Goal: Transaction & Acquisition: Subscribe to service/newsletter

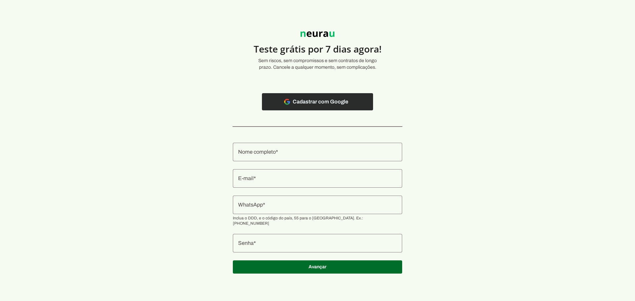
click at [323, 102] on span at bounding box center [317, 102] width 111 height 16
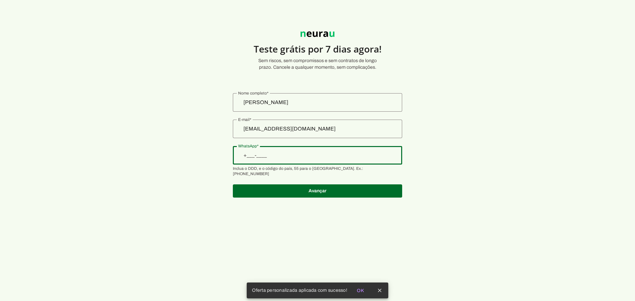
click at [300, 159] on input "WhatsApp" at bounding box center [317, 156] width 159 height 8
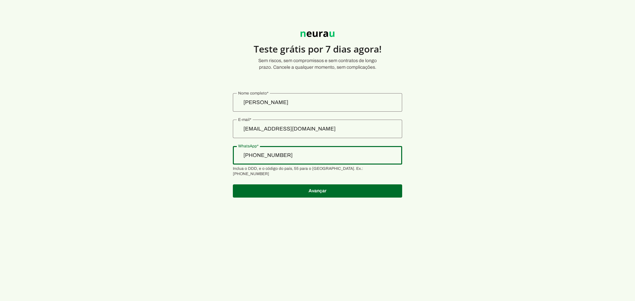
type input "+55 (81) 9 9946-7398"
type md-outlined-text-field "+55 (81) 9 9946-7398"
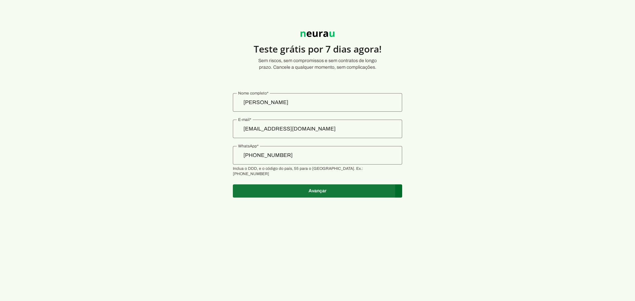
click at [319, 183] on span at bounding box center [317, 191] width 169 height 16
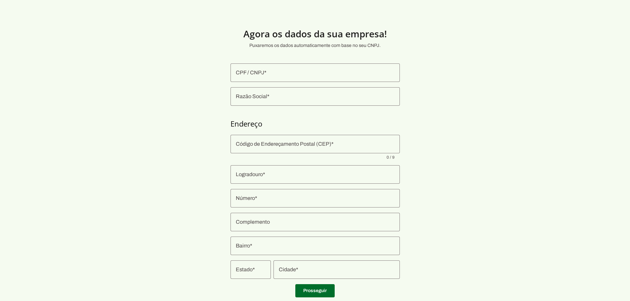
click at [311, 70] on input "CPF / CNPJ" at bounding box center [315, 73] width 159 height 8
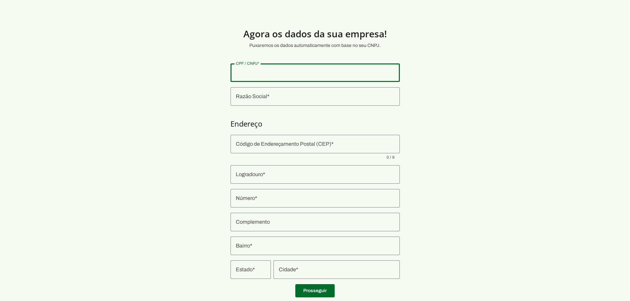
paste input "54.775.922/0001-08"
type input "54.775.922/0001-08"
type md-outlined-text-field "54.775.922/0001-08"
click at [329, 102] on div at bounding box center [315, 96] width 169 height 19
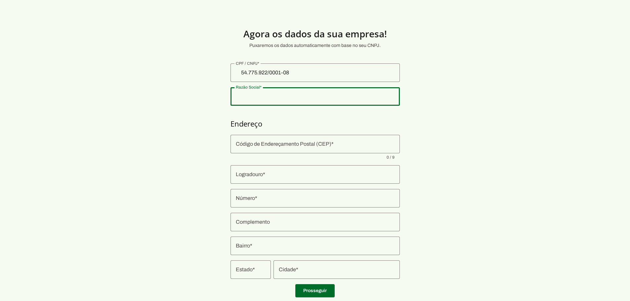
click at [328, 112] on section "Agora os dados da sua empresa! Puxaremos os dados automaticamente com base no s…" at bounding box center [315, 159] width 630 height 287
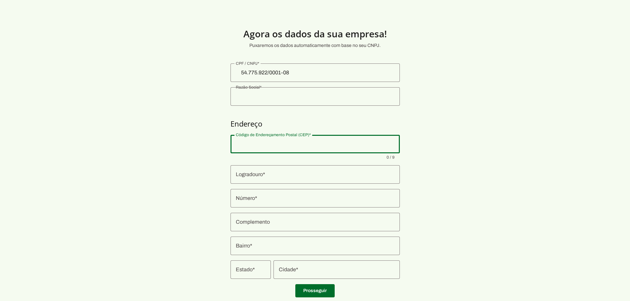
click at [339, 145] on input "Código de Endereçamento Postal (CEP)" at bounding box center [315, 144] width 159 height 8
click at [349, 122] on h4 "Endereço" at bounding box center [315, 123] width 169 height 9
type input "INSTITUTO RC DE PSICOLOGIA E TREINAMENTO LTDA"
type input "50060-001"
type input "Avenida Conde da Boa Vista"
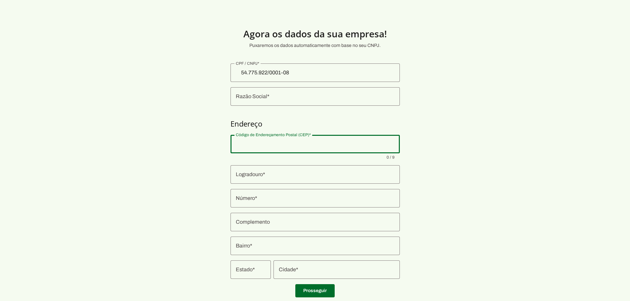
type input "720"
type input "Soledade"
type input "Recife"
type input "PE"
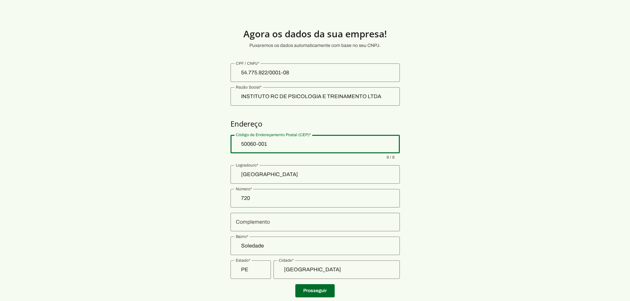
type input "12327-673"
type md-outlined-text-field "50060-001"
type input "AV EDOUARD SIX"
type md-outlined-text-field "AV EDOUARD SIX"
type input "170"
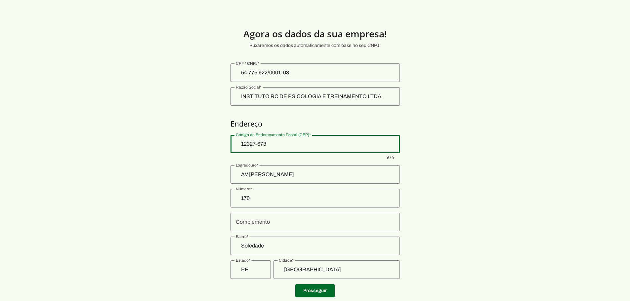
type md-outlined-text-field "170"
type input "JARDIM RIO PARAIBA"
type md-outlined-text-field "JARDIM RIO PARAIBA"
type input "JACAREI"
type md-outlined-text-field "JACAREI"
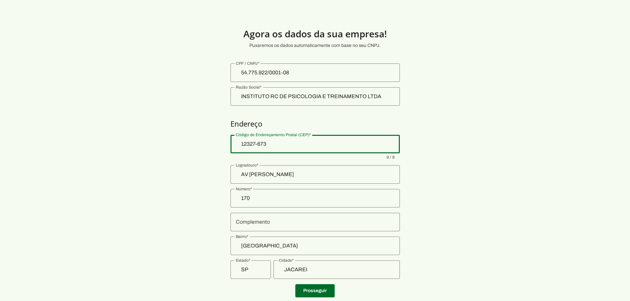
type input "SP"
type md-outlined-text-field "SP"
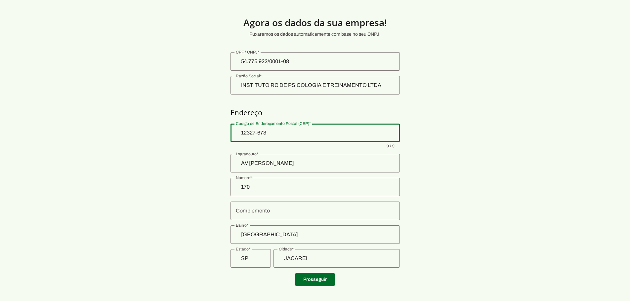
scroll to position [18, 0]
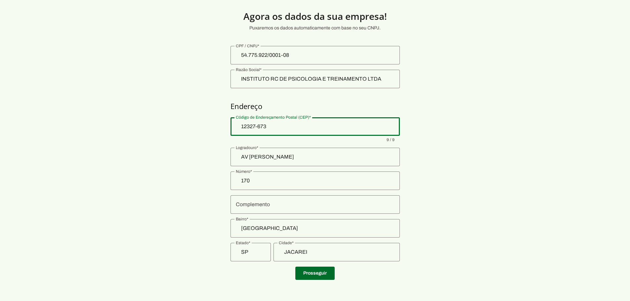
type input "50060-001"
click at [277, 209] on div at bounding box center [315, 205] width 169 height 19
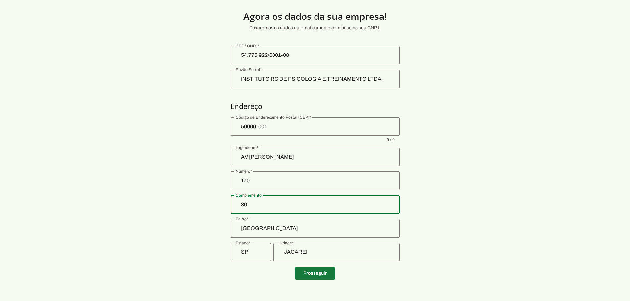
type input "36"
type md-outlined-text-field "36"
click at [325, 278] on span at bounding box center [314, 274] width 39 height 16
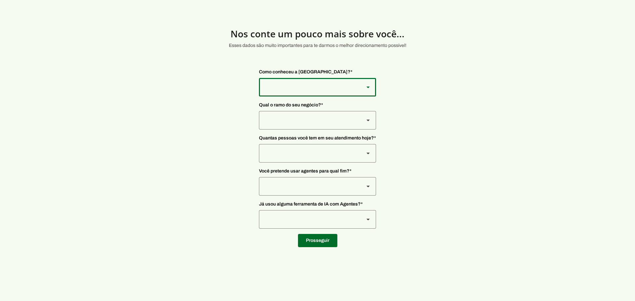
click at [326, 91] on div at bounding box center [309, 87] width 100 height 19
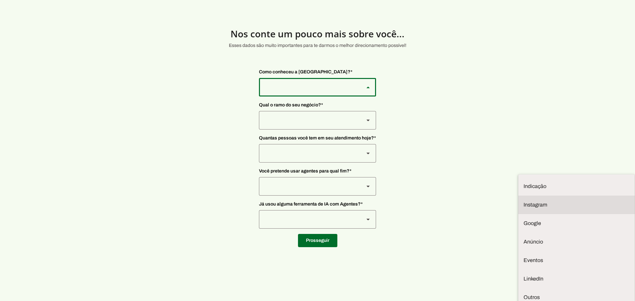
click at [524, 183] on slot at bounding box center [577, 187] width 106 height 8
type md-outlined-select "SqiumnrPQyqUQpijGxgf"
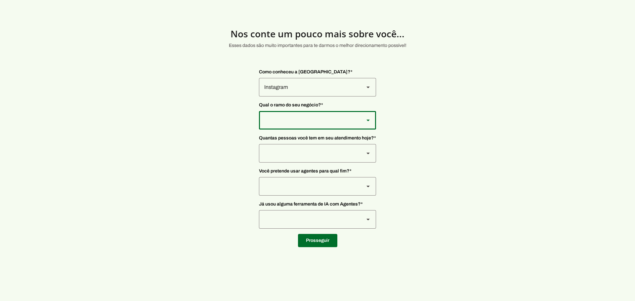
click at [304, 97] on div at bounding box center [309, 87] width 100 height 19
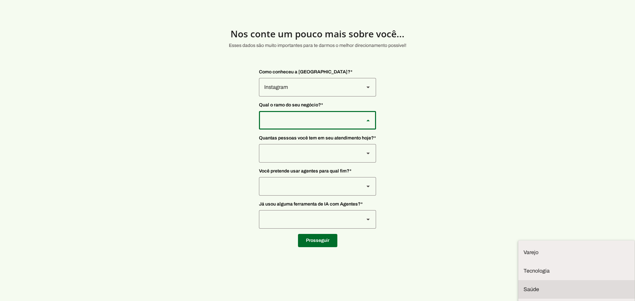
click at [0, 0] on slot at bounding box center [0, 0] width 0 height 0
type md-outlined-select "qBJqoSCgnuqgxNhyRfhz"
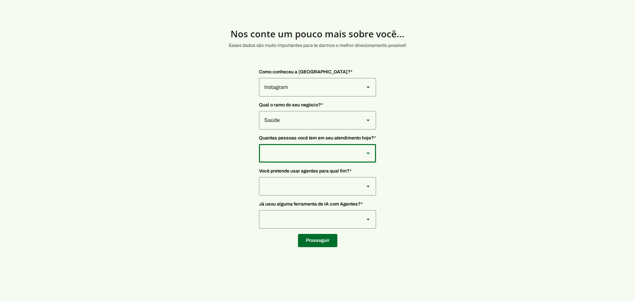
click at [307, 97] on div at bounding box center [309, 87] width 100 height 19
click at [322, 97] on div at bounding box center [309, 87] width 100 height 19
click at [0, 0] on slot at bounding box center [0, 0] width 0 height 0
type md-outlined-select "yHmeUixsC5IlBgFUkJwN"
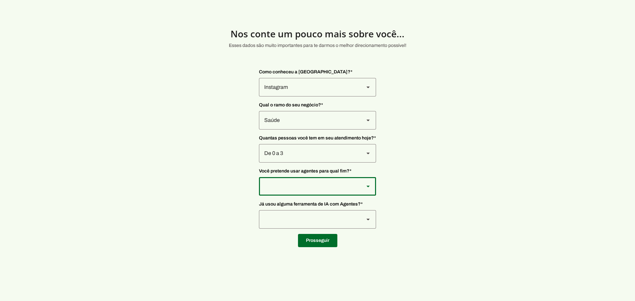
click at [340, 97] on div at bounding box center [309, 87] width 100 height 19
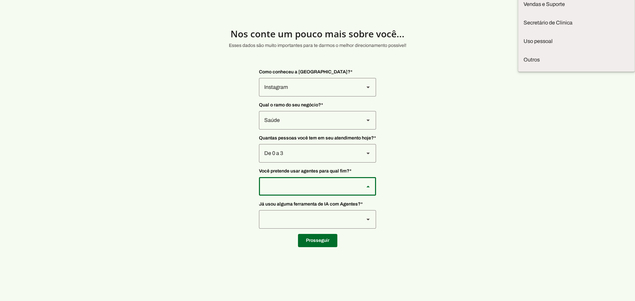
click at [437, 163] on section "Nos conte um pouco mais sobre você... Esses dados são muito importantes para te…" at bounding box center [317, 132] width 635 height 232
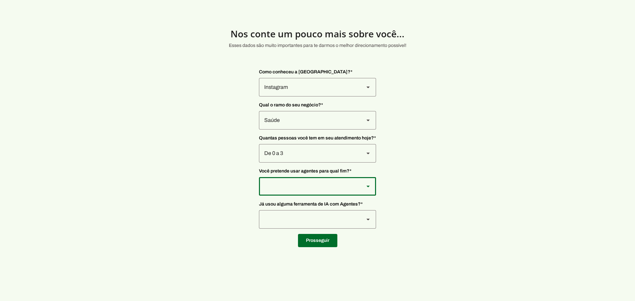
click at [364, 91] on slot at bounding box center [368, 87] width 8 height 8
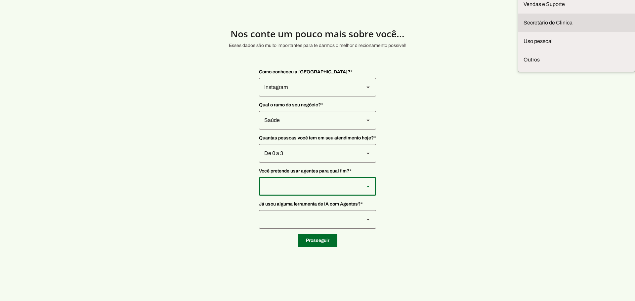
click at [0, 0] on md-item "Secretário de Clinica" at bounding box center [0, 0] width 0 height 0
type md-outlined-select "jhpZzhB7z5SzQnvZD2gM"
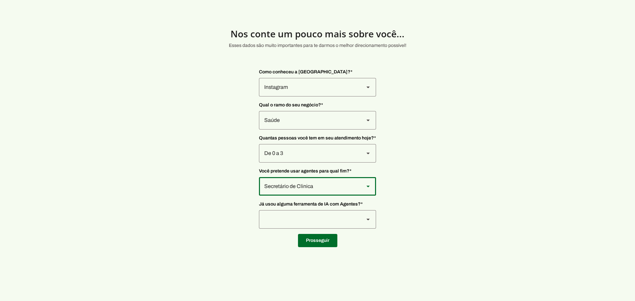
click at [321, 97] on div "Secretário de Clinica" at bounding box center [309, 87] width 100 height 19
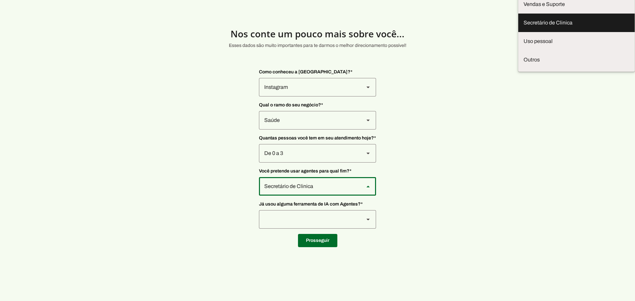
click at [0, 0] on slot "Secretário de Clinica" at bounding box center [0, 0] width 0 height 0
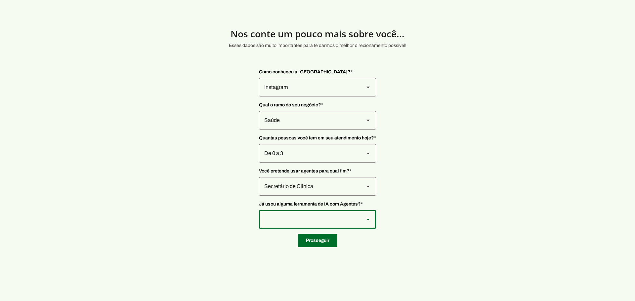
click at [341, 97] on div at bounding box center [309, 87] width 100 height 19
click at [0, 0] on md-item "Sim" at bounding box center [0, 0] width 0 height 0
type md-outlined-select "VW4vzTVOoC6mj29ueI2H"
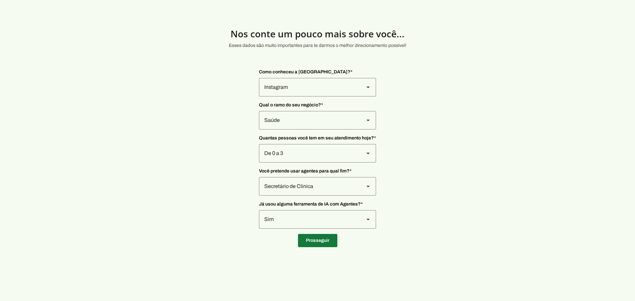
click at [322, 242] on span at bounding box center [317, 241] width 39 height 16
type input "50060-001"
type input "AV EDOUARD SIX"
type input "170"
type input "36"
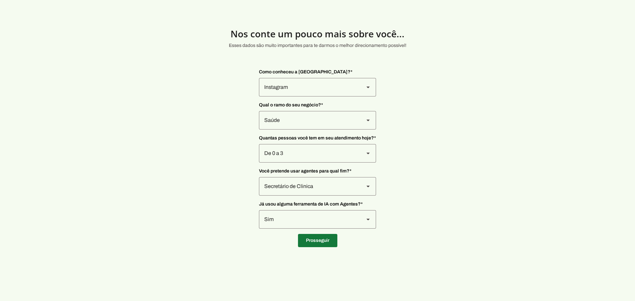
type input "JARDIM RIO PARAIBA"
type input "JACAREI"
type input "SP"
type input "54.775.922/0001-08"
type input "+55 (81) 9 9946-7398"
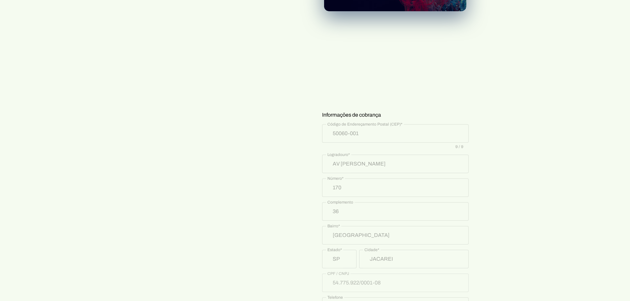
scroll to position [273, 0]
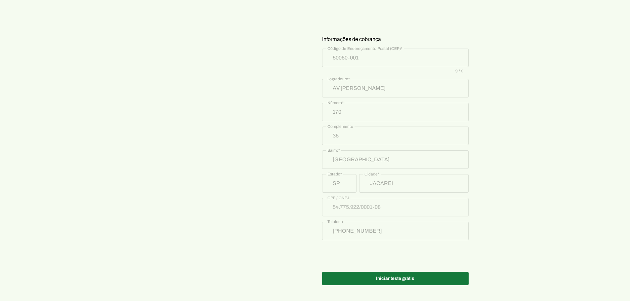
click at [438, 283] on span at bounding box center [395, 279] width 147 height 16
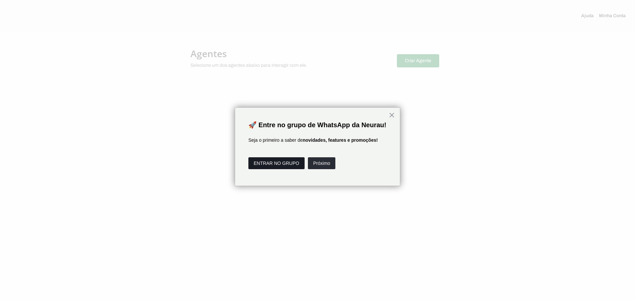
click at [275, 169] on button "ENTRAR NO GRUPO" at bounding box center [277, 164] width 56 height 12
